Goal: Transaction & Acquisition: Purchase product/service

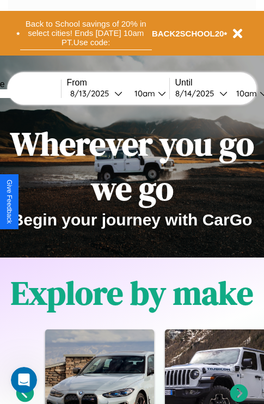
click at [85, 33] on button "Back to School savings of 20% in select cities! Ends 9/1 at 10am PT. Use code:" at bounding box center [86, 33] width 132 height 34
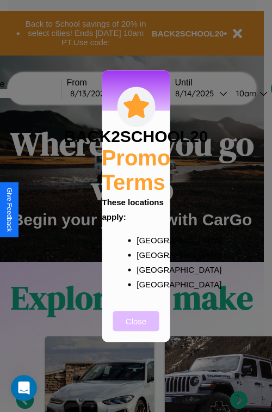
click at [136, 328] on button "Close" at bounding box center [136, 321] width 46 height 20
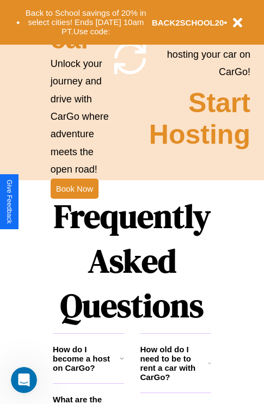
scroll to position [1059, 0]
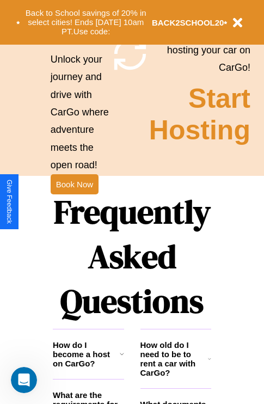
click at [74, 202] on h1 "Frequently Asked Questions" at bounding box center [132, 256] width 158 height 145
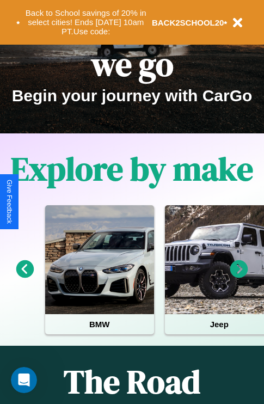
scroll to position [0, 0]
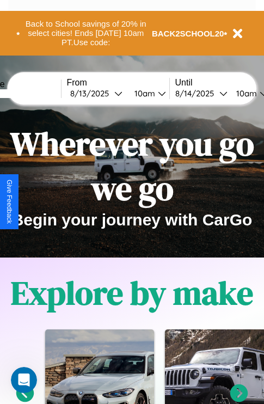
click at [36, 93] on input "text" at bounding box center [20, 93] width 82 height 9
type input "*****"
click at [109, 93] on div "8 / 13 / 2025" at bounding box center [92, 93] width 44 height 10
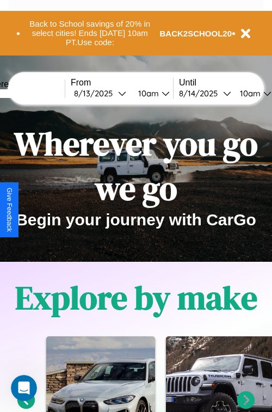
select select "*"
select select "****"
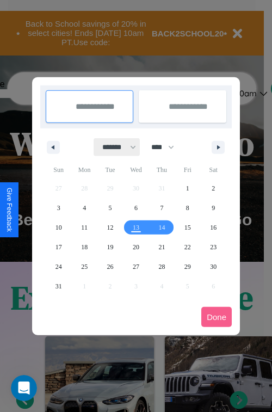
click at [114, 147] on select "******* ******** ***** ***** *** **** **** ****** ********* ******* ******** **…" at bounding box center [117, 147] width 46 height 18
select select "*"
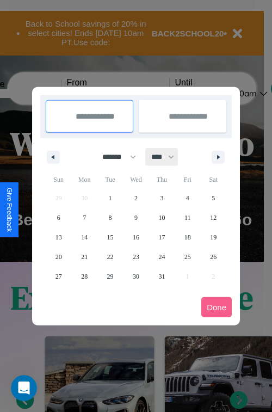
click at [168, 157] on select "**** **** **** **** **** **** **** **** **** **** **** **** **** **** **** ****…" at bounding box center [162, 157] width 33 height 18
select select "****"
click at [162, 217] on span "9" at bounding box center [161, 218] width 3 height 20
type input "**********"
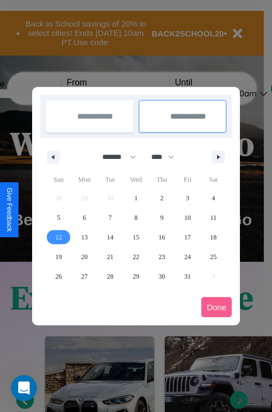
click at [58, 237] on span "12" at bounding box center [59, 237] width 7 height 20
type input "**********"
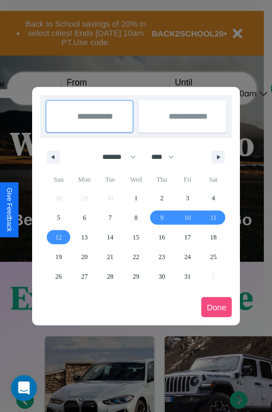
click at [217, 307] on button "Done" at bounding box center [216, 307] width 30 height 20
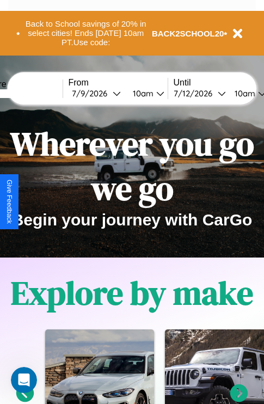
scroll to position [0, 39]
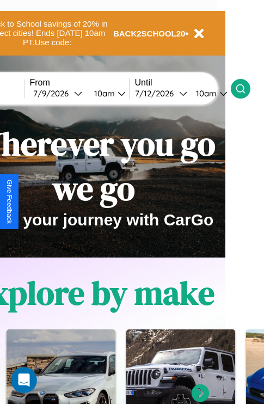
click at [246, 88] on icon at bounding box center [240, 88] width 11 height 11
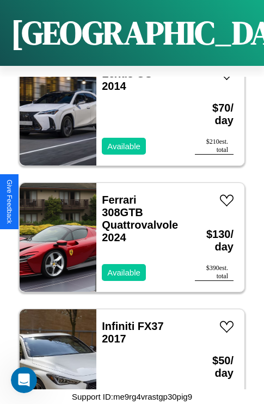
scroll to position [1177, 0]
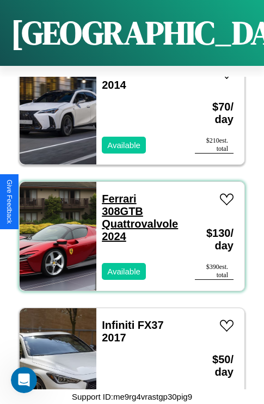
click at [114, 193] on link "Ferrari 308GTB Quattrovalvole 2024" at bounding box center [140, 218] width 76 height 50
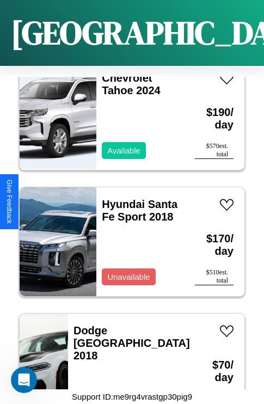
scroll to position [2061, 0]
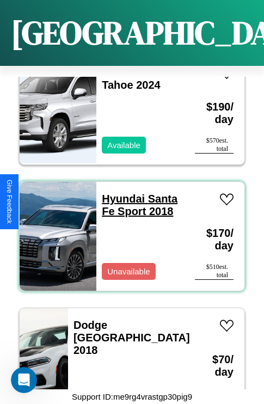
click at [120, 193] on link "Hyundai Santa Fe Sport 2018" at bounding box center [140, 205] width 76 height 24
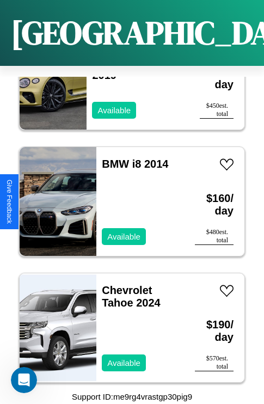
scroll to position [1808, 0]
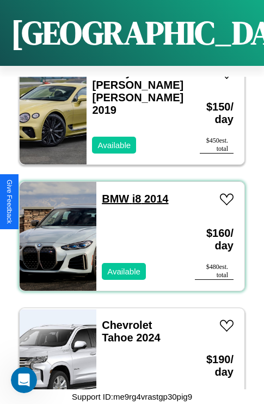
click at [112, 193] on link "BMW i8 2014" at bounding box center [135, 199] width 66 height 12
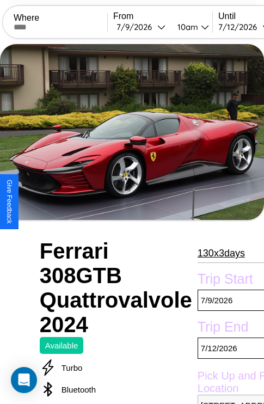
scroll to position [364, 47]
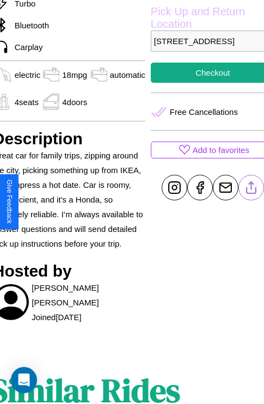
click at [251, 189] on line at bounding box center [251, 186] width 0 height 8
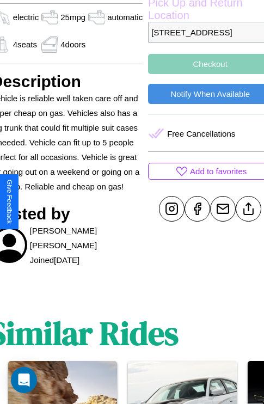
scroll to position [212, 52]
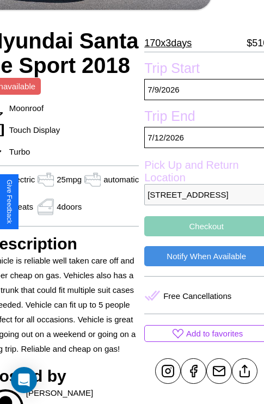
click at [201, 202] on p "[STREET_ADDRESS]" at bounding box center [206, 194] width 124 height 21
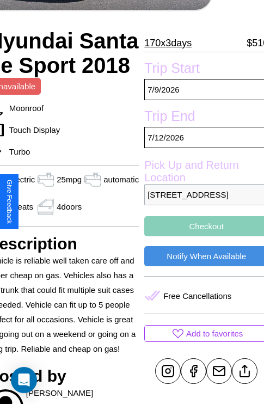
click at [201, 202] on p "[STREET_ADDRESS]" at bounding box center [206, 194] width 124 height 21
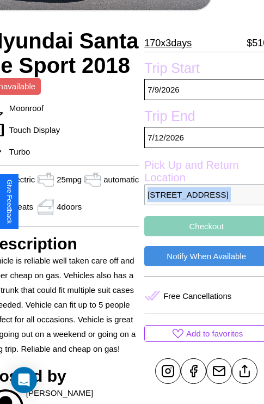
click at [201, 202] on p "[STREET_ADDRESS]" at bounding box center [206, 194] width 124 height 21
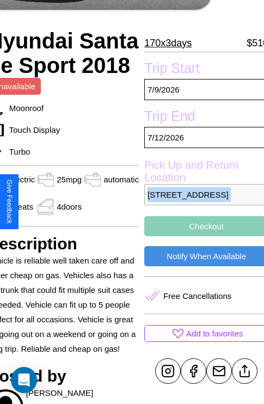
click at [201, 202] on p "[STREET_ADDRESS]" at bounding box center [206, 194] width 124 height 21
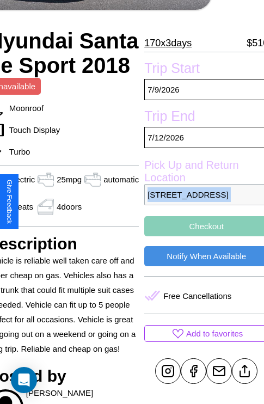
click at [201, 202] on p "[STREET_ADDRESS]" at bounding box center [206, 194] width 124 height 21
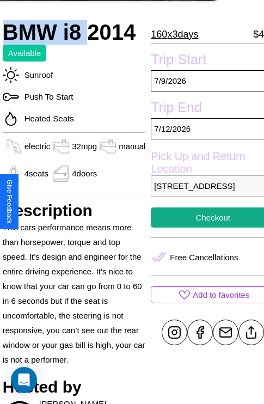
scroll to position [212, 44]
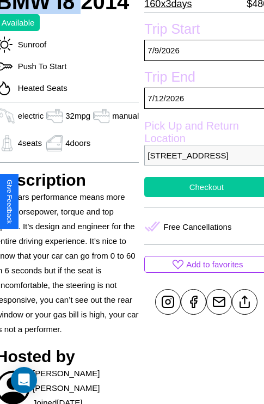
click at [202, 197] on button "Checkout" at bounding box center [206, 187] width 124 height 20
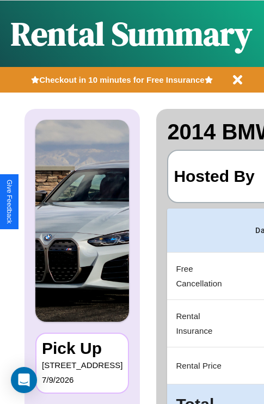
scroll to position [58, 0]
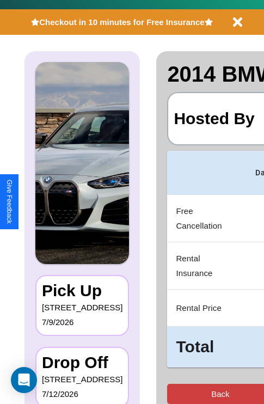
click at [177, 393] on button "Back" at bounding box center [220, 394] width 106 height 20
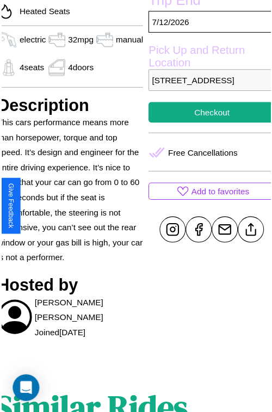
scroll to position [289, 44]
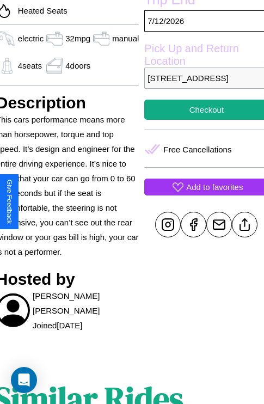
click at [202, 194] on p "Add to favorites" at bounding box center [214, 187] width 57 height 15
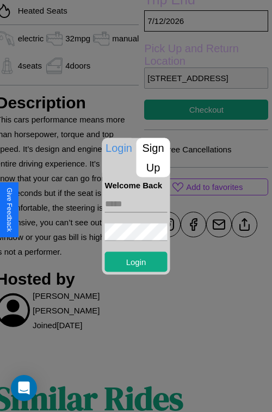
click at [136, 204] on input "text" at bounding box center [136, 203] width 63 height 17
type input "**********"
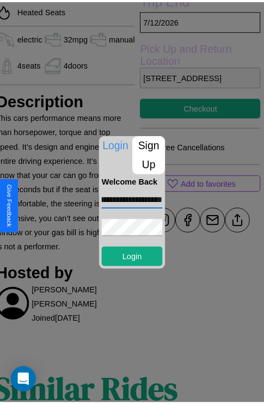
scroll to position [0, 0]
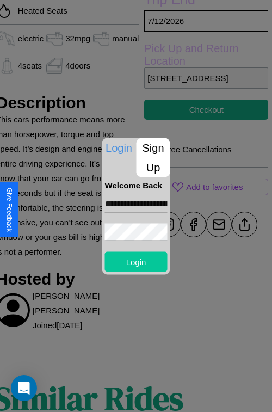
click at [136, 261] on button "Login" at bounding box center [136, 261] width 63 height 20
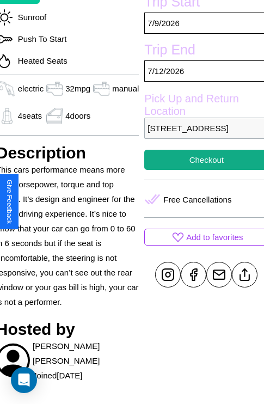
scroll to position [212, 44]
